Goal: Navigation & Orientation: Find specific page/section

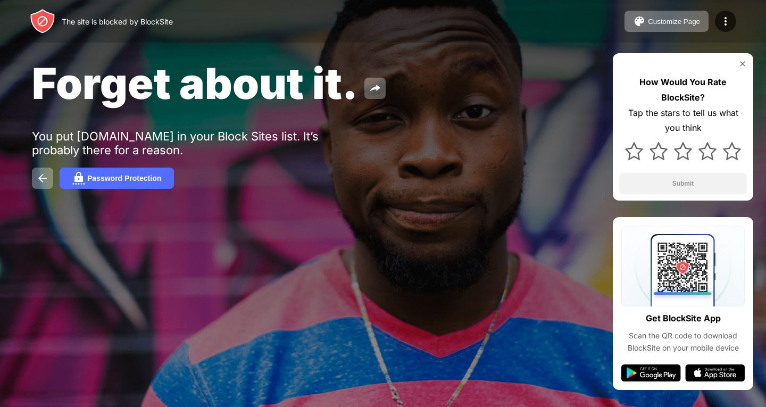
click at [742, 65] on img at bounding box center [742, 64] width 9 height 9
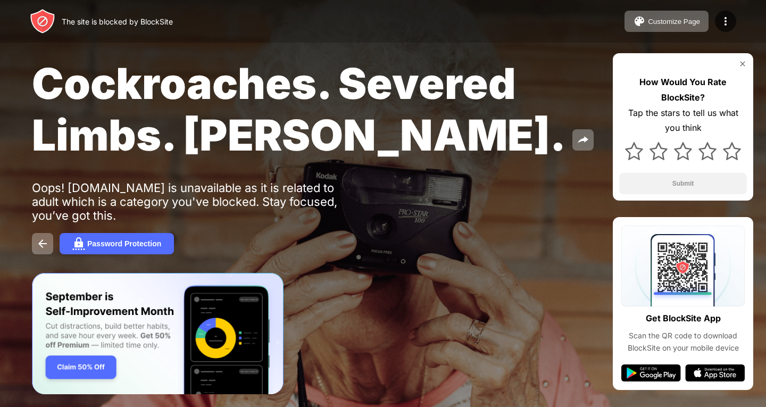
click at [743, 63] on img at bounding box center [742, 64] width 9 height 9
click at [743, 62] on img at bounding box center [742, 64] width 9 height 9
